Goal: Unclear

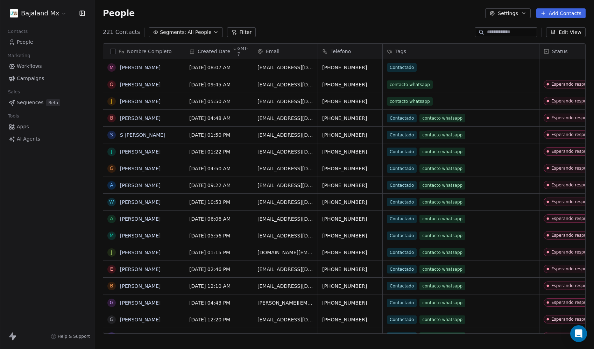
scroll to position [302, 495]
